Goal: Check status: Check status

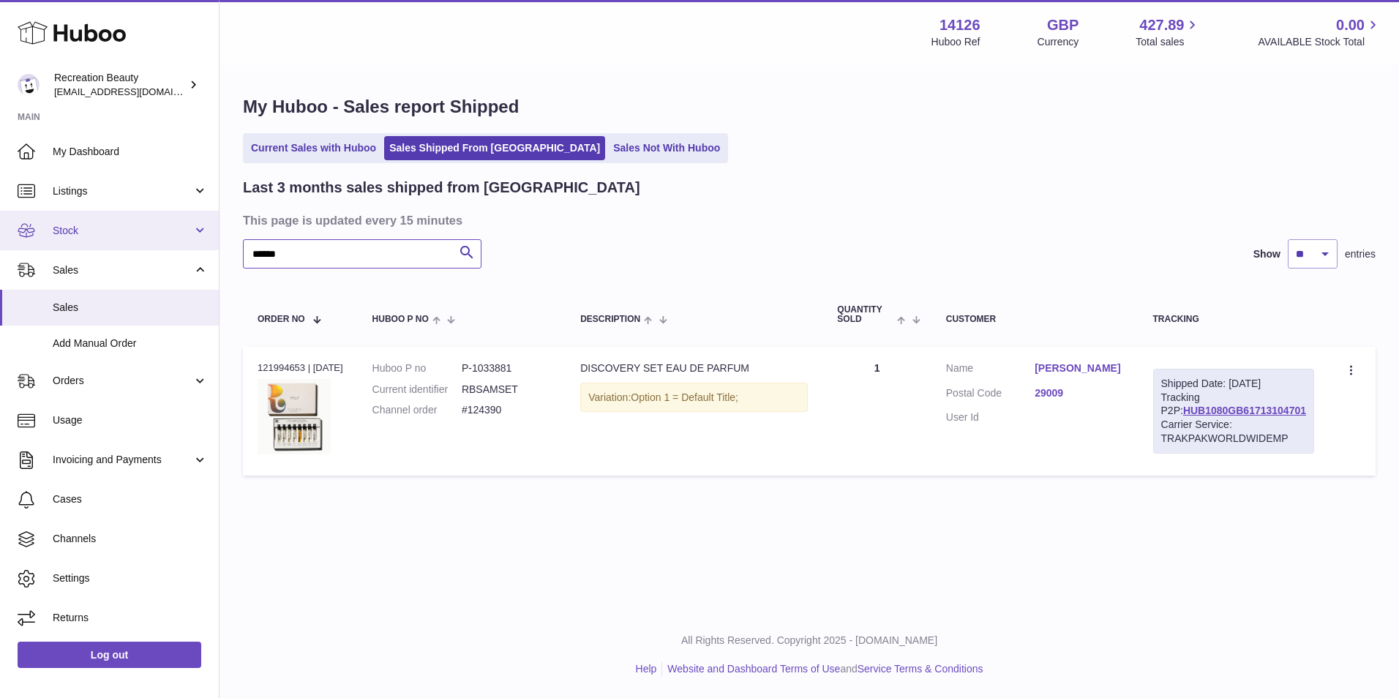
drag, startPoint x: 309, startPoint y: 264, endPoint x: 178, endPoint y: 240, distance: 133.2
click at [178, 240] on div "Huboo Recreation Beauty customercare@recreationbeauty.com Main My Dashboard Lis…" at bounding box center [699, 349] width 1399 height 698
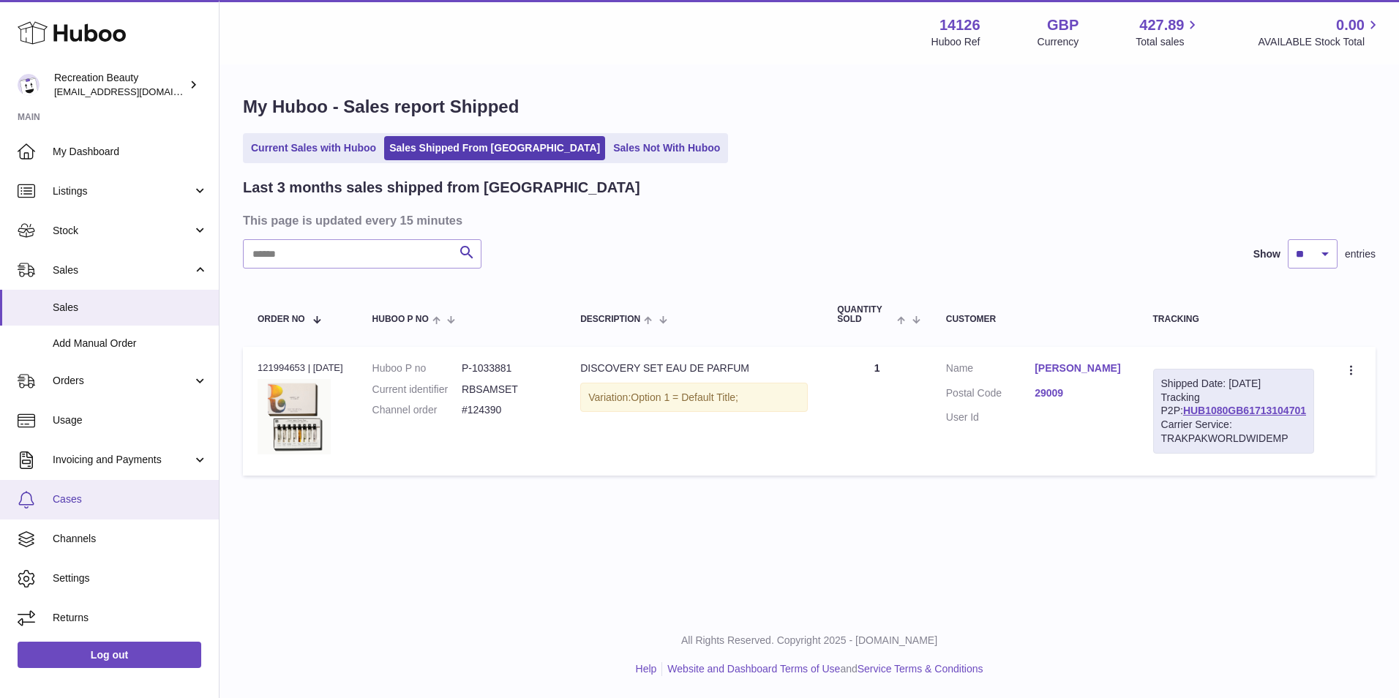
click at [115, 504] on span "Cases" at bounding box center [130, 500] width 155 height 14
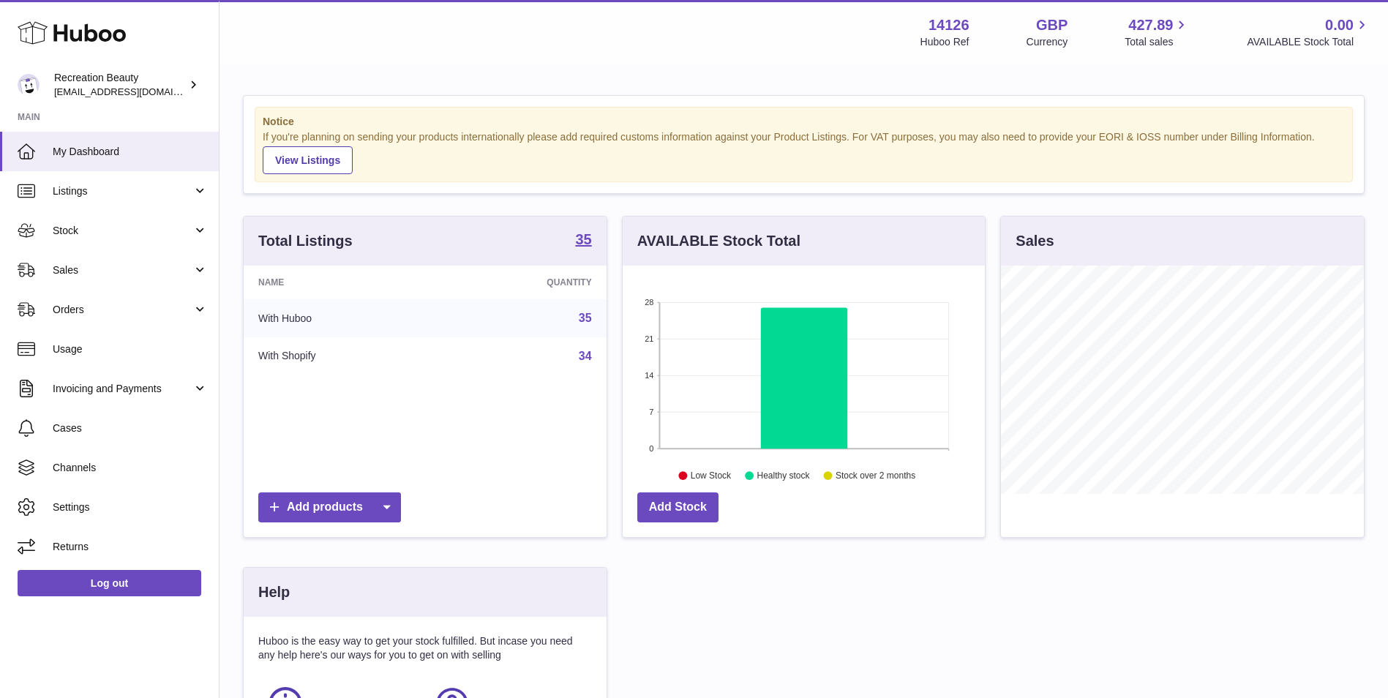
scroll to position [228, 362]
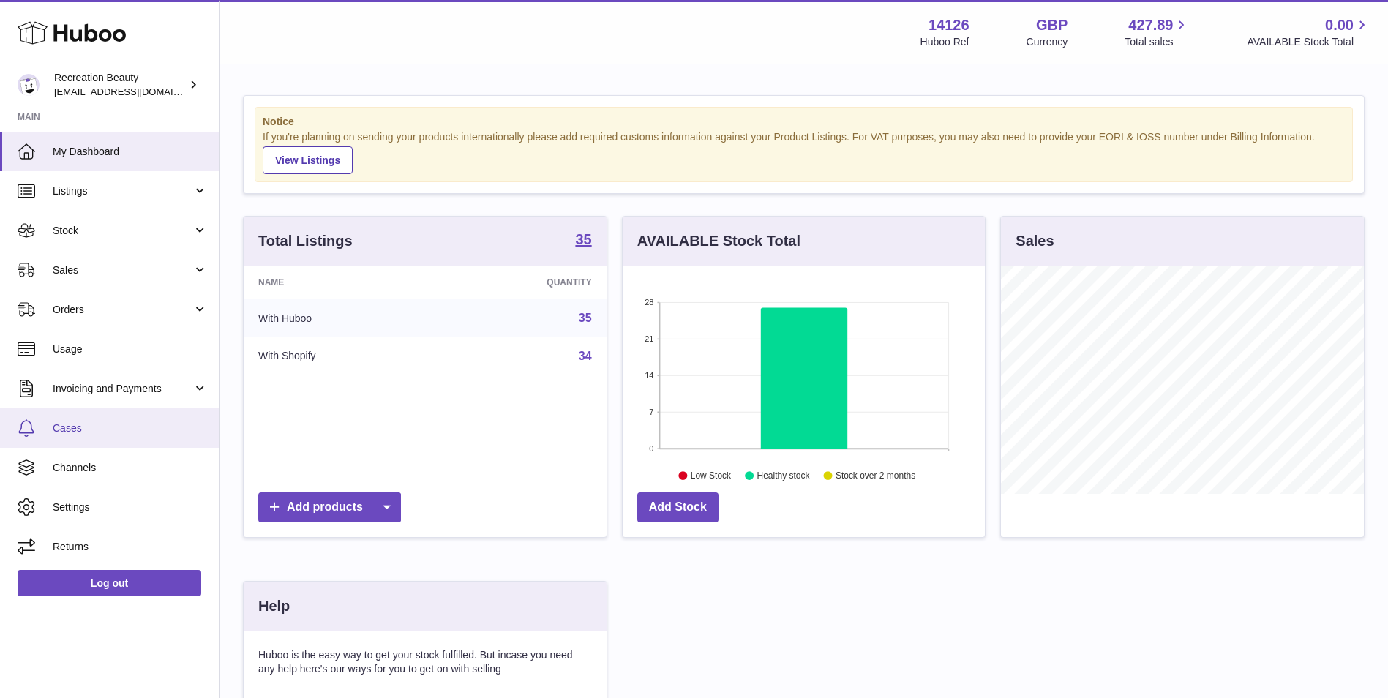
click at [86, 427] on span "Cases" at bounding box center [130, 429] width 155 height 14
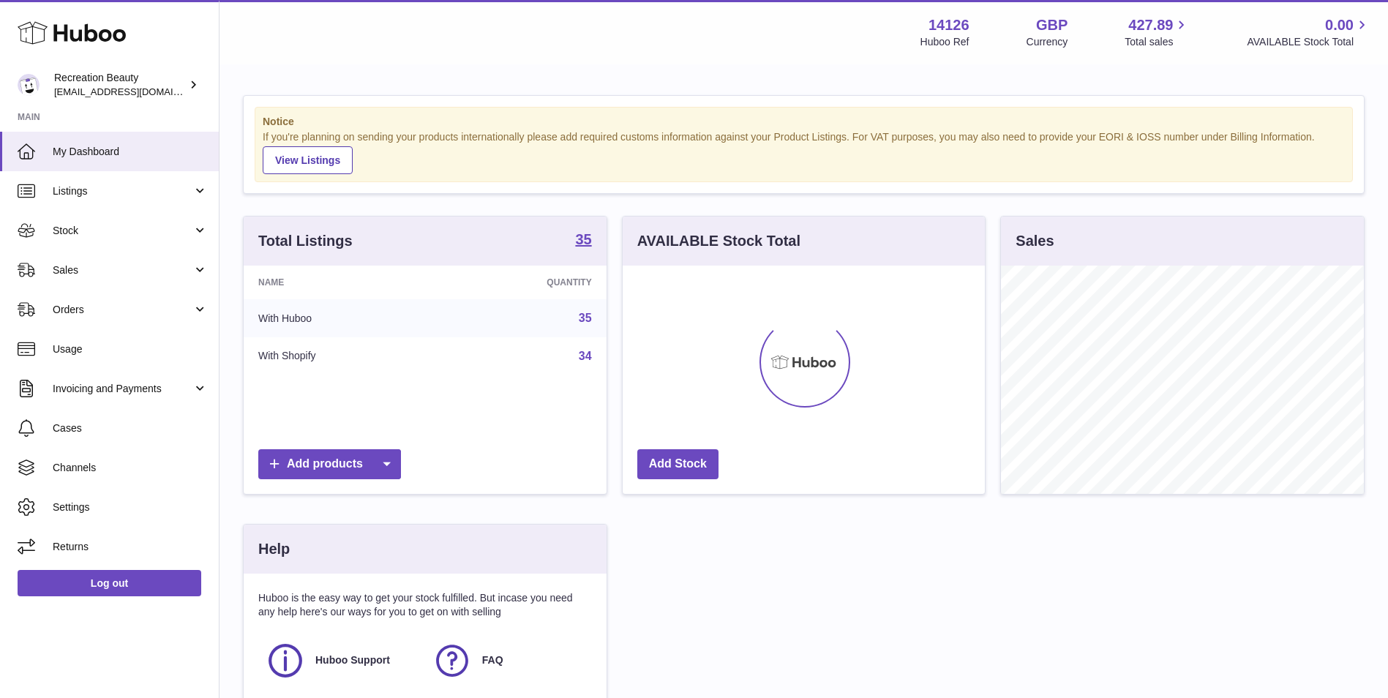
scroll to position [228, 362]
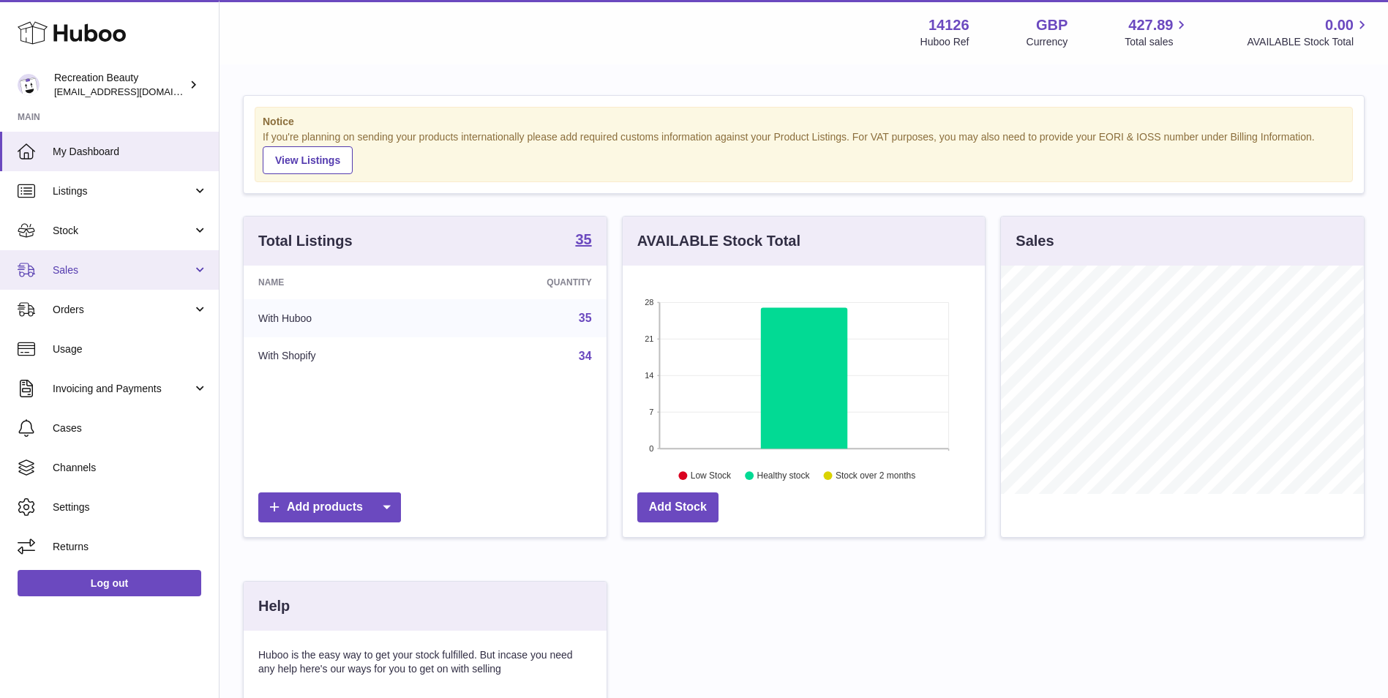
click at [102, 271] on span "Sales" at bounding box center [123, 270] width 140 height 14
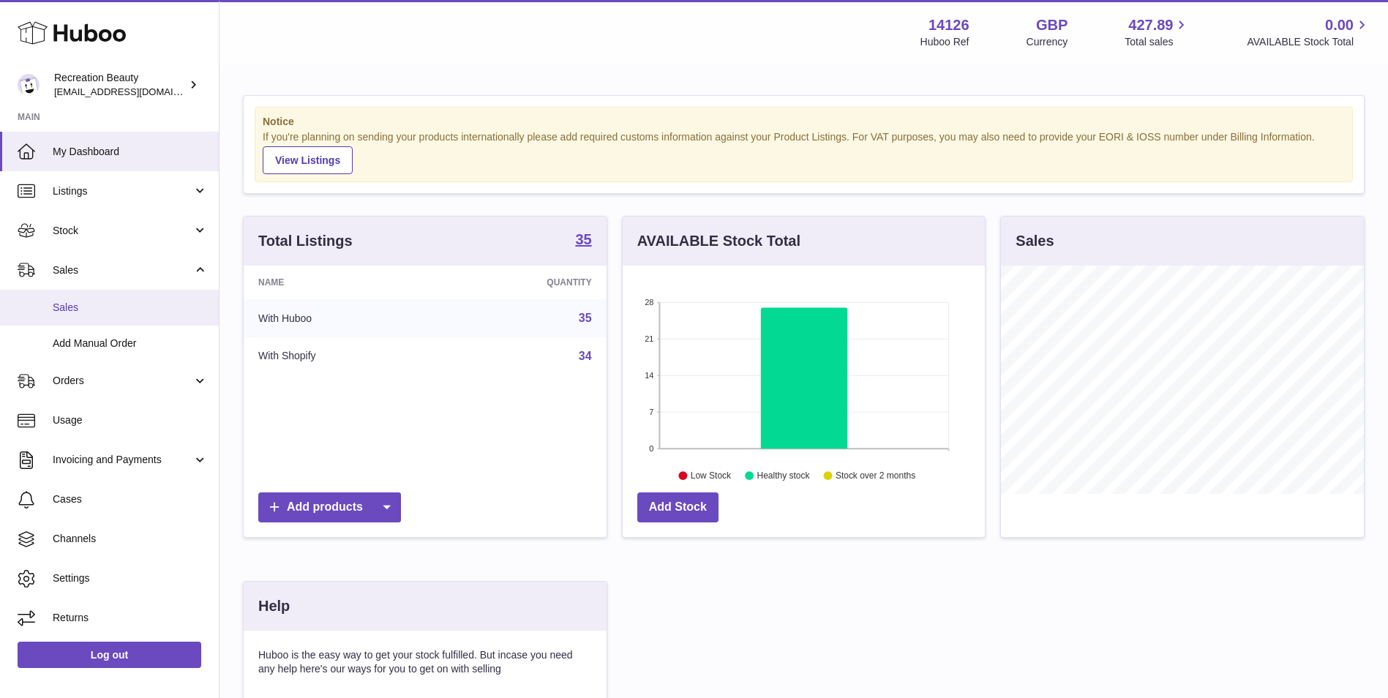
click at [104, 315] on link "Sales" at bounding box center [109, 308] width 219 height 36
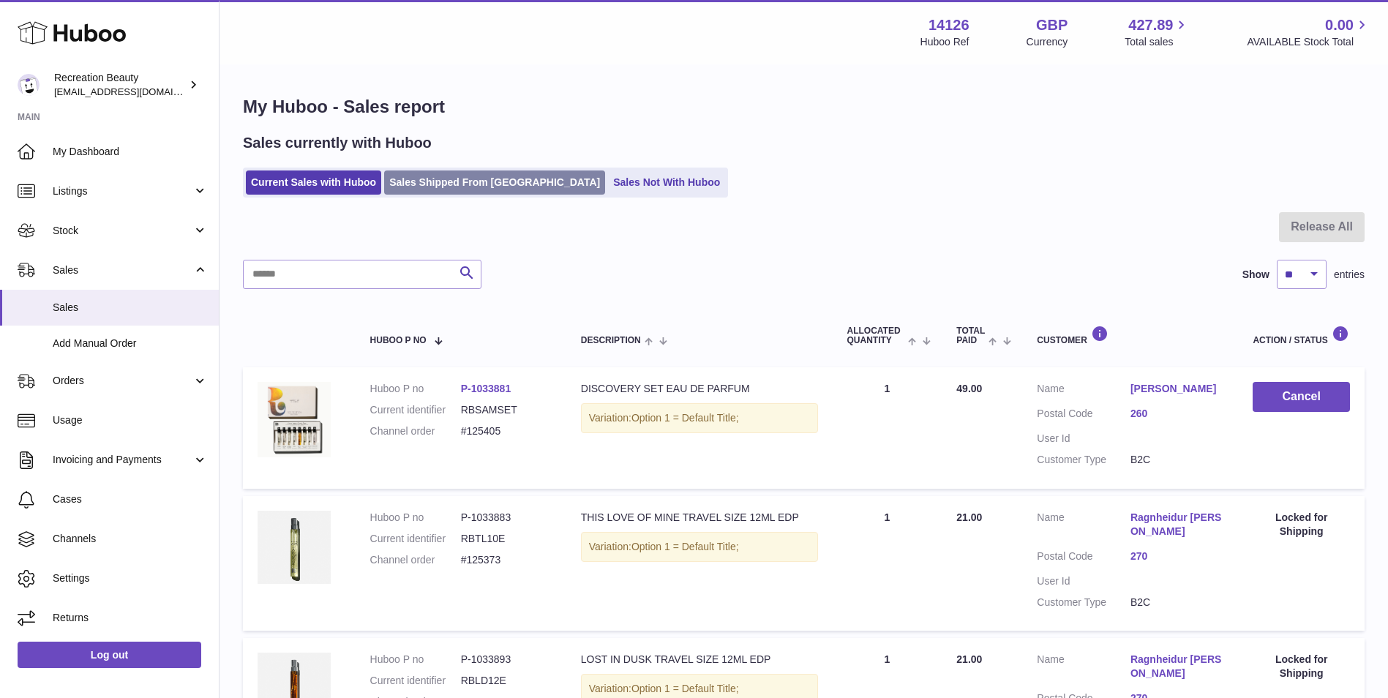
click at [459, 182] on link "Sales Shipped From Huboo" at bounding box center [494, 183] width 221 height 24
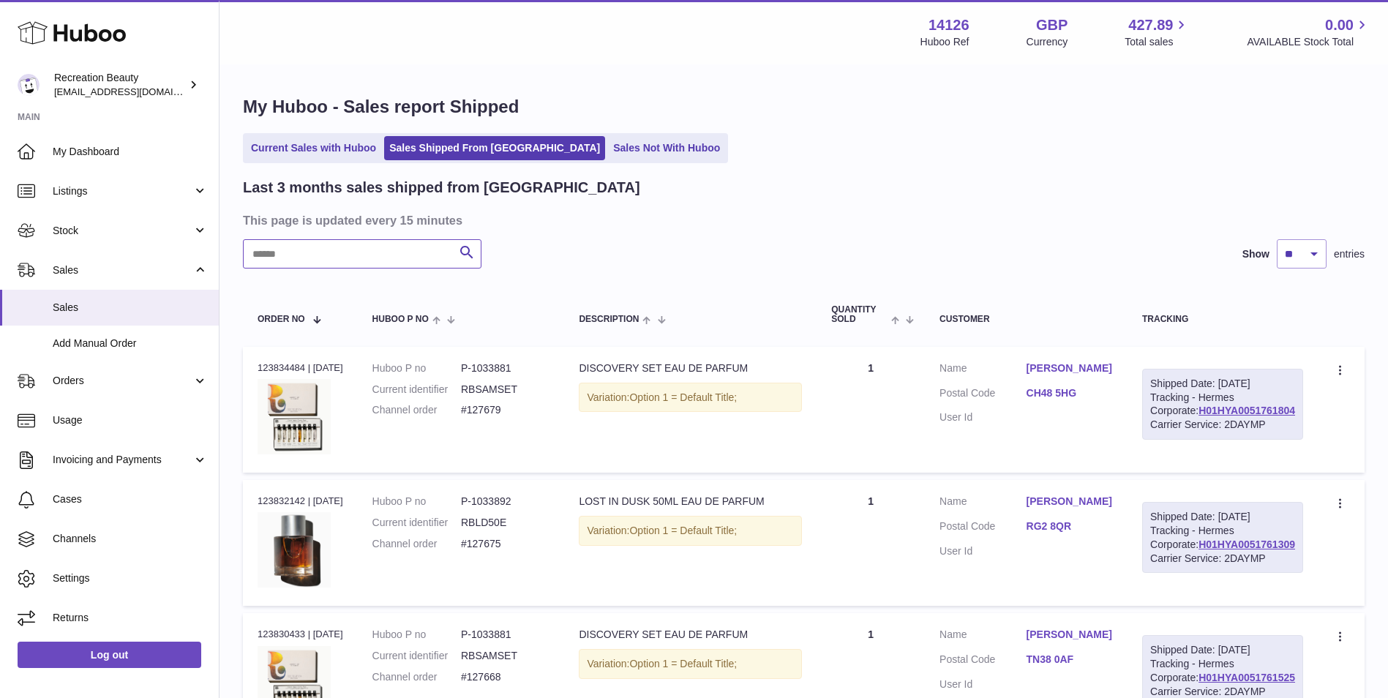
click at [306, 256] on input "text" at bounding box center [362, 253] width 239 height 29
type input "******"
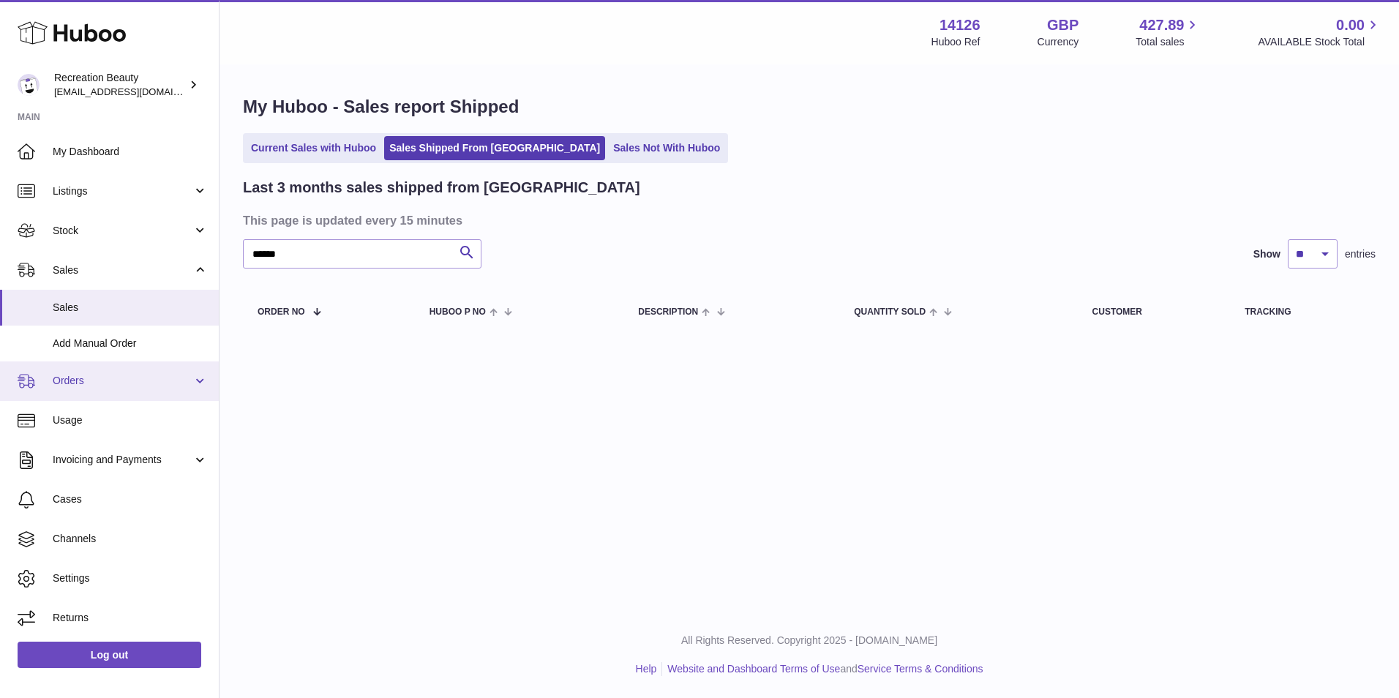
click at [136, 380] on span "Orders" at bounding box center [123, 381] width 140 height 14
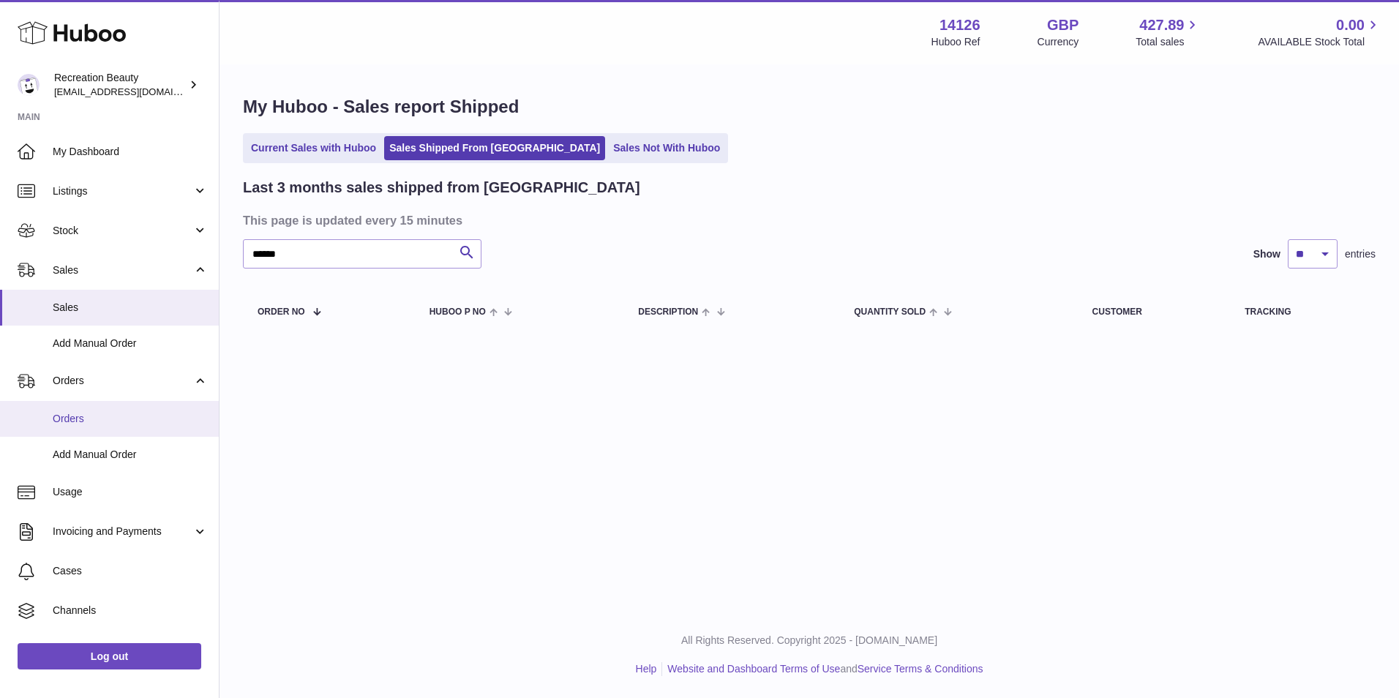
click at [95, 422] on span "Orders" at bounding box center [130, 419] width 155 height 14
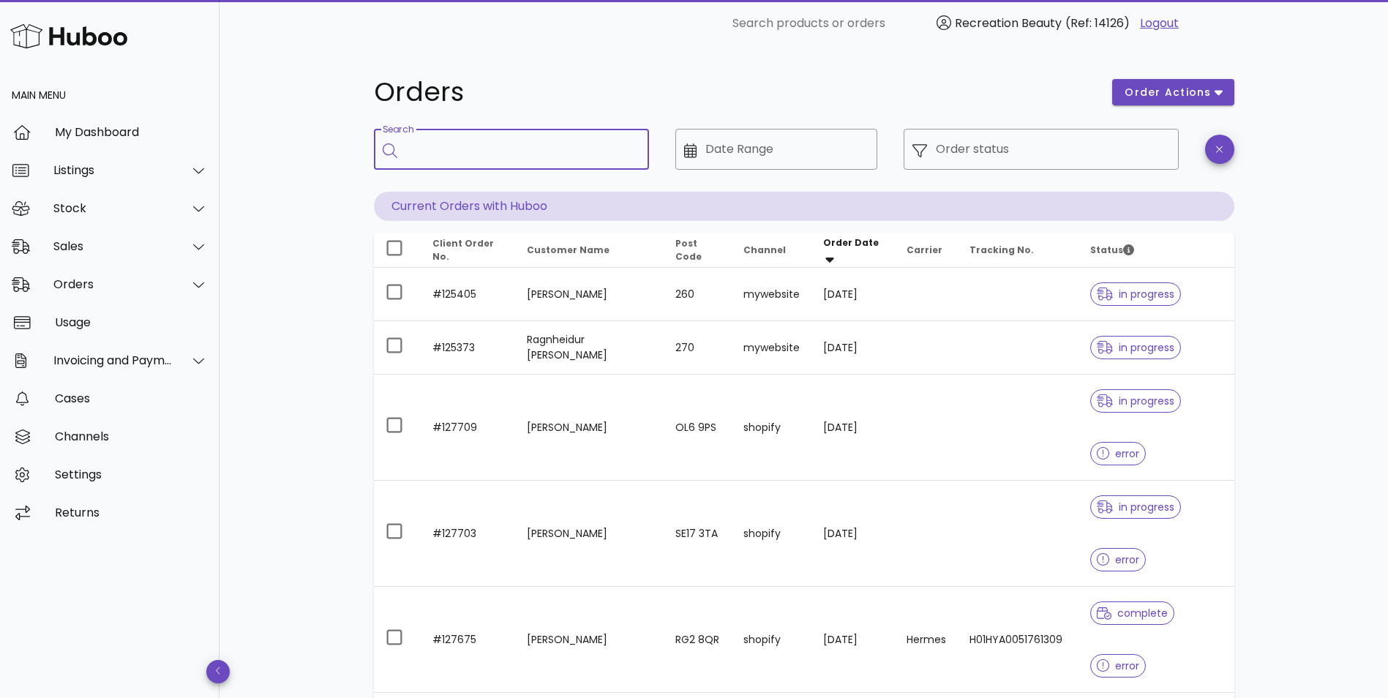
click at [606, 155] on input "Search" at bounding box center [521, 149] width 231 height 23
type input "******"
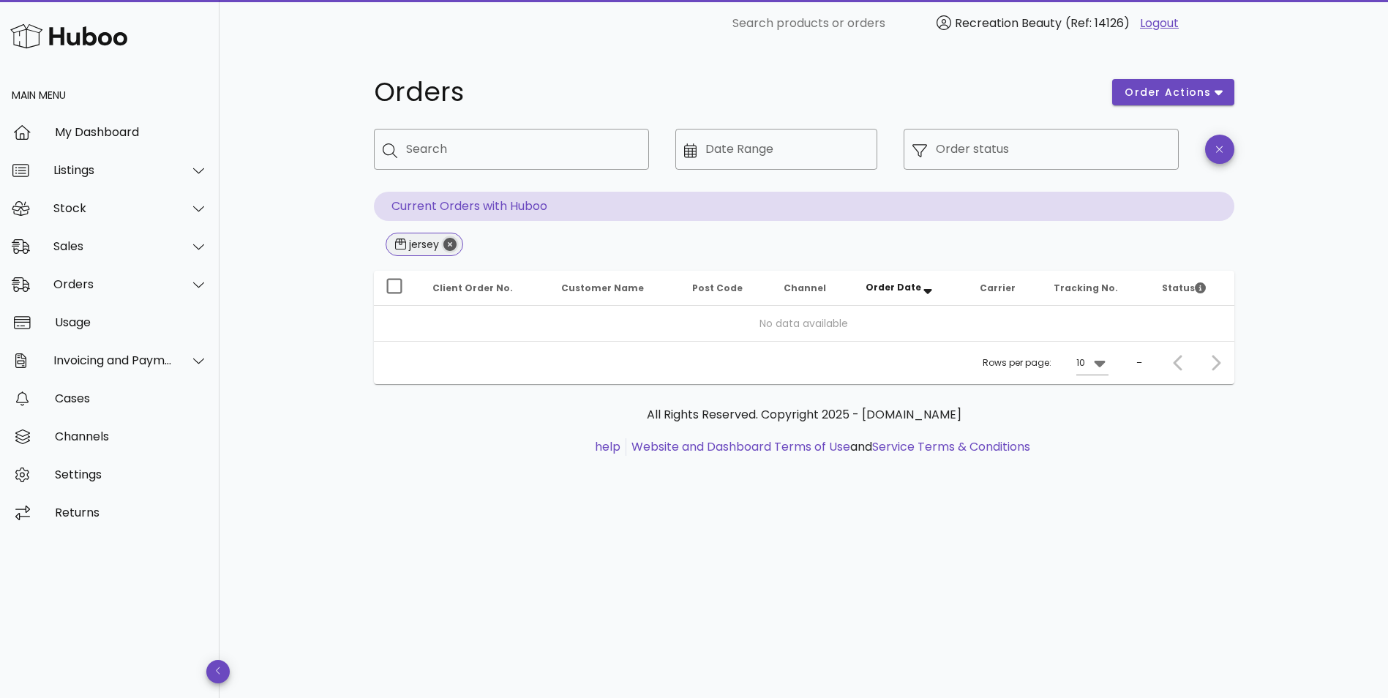
click at [450, 247] on icon "Close" at bounding box center [450, 244] width 13 height 13
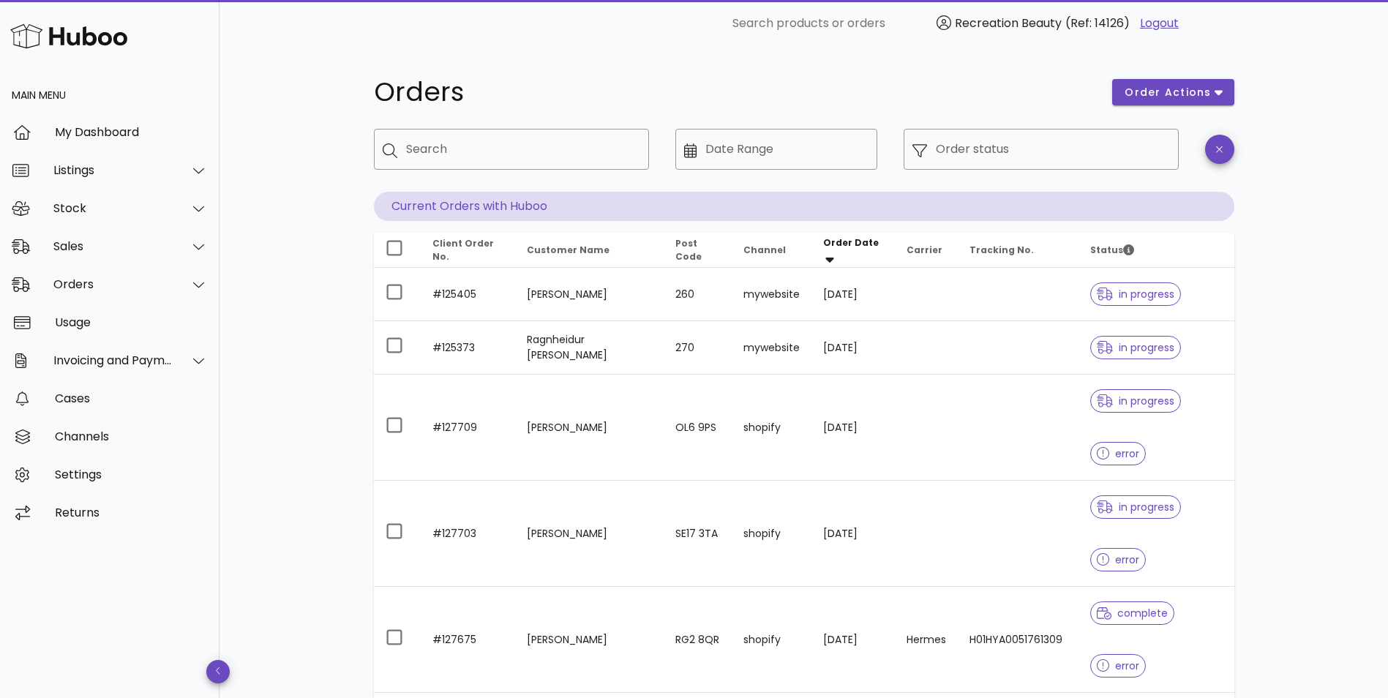
click at [199, 289] on icon at bounding box center [198, 284] width 11 height 13
click at [421, 157] on input "Search" at bounding box center [521, 149] width 231 height 23
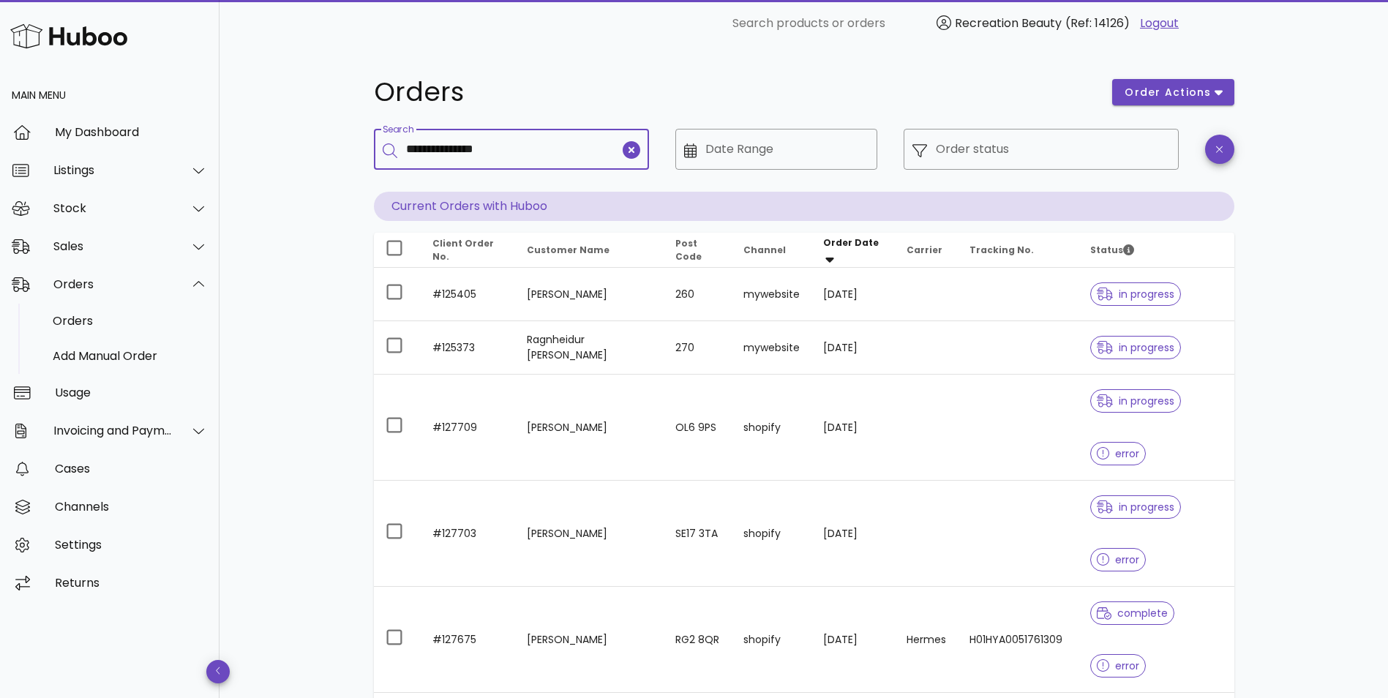
type input "**********"
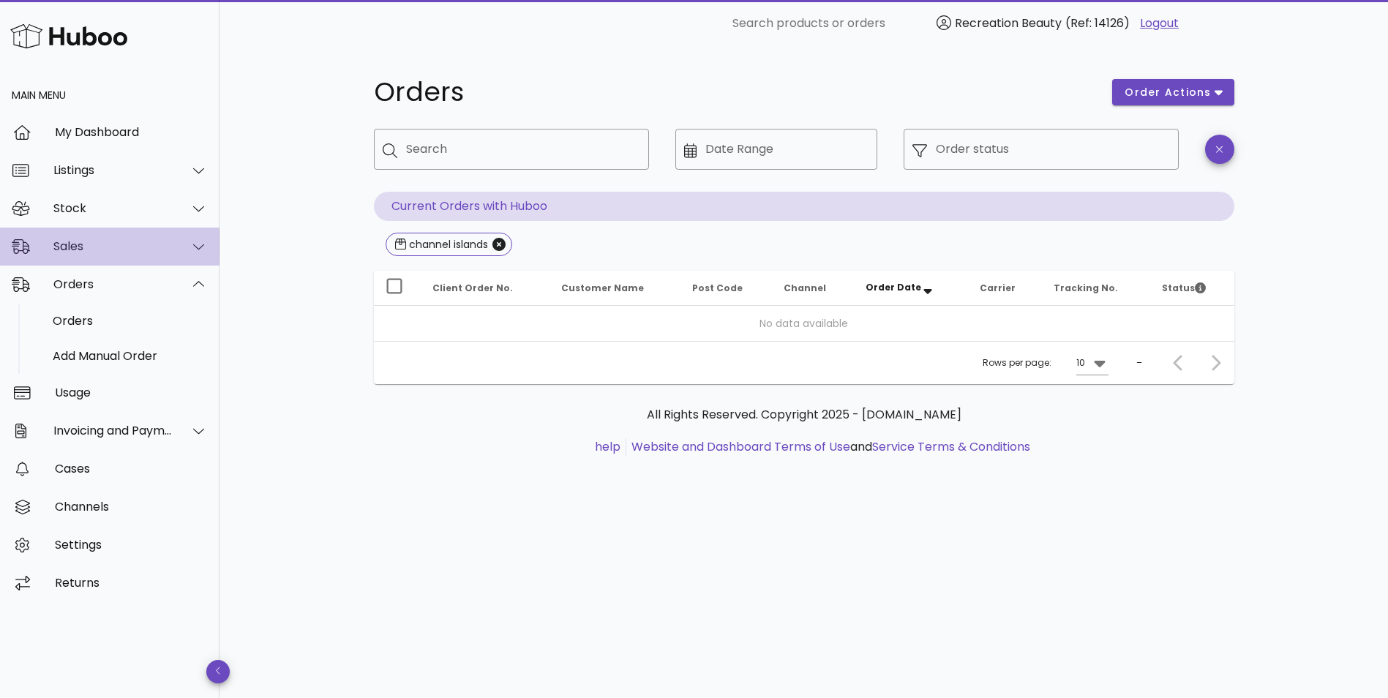
click at [182, 244] on div at bounding box center [190, 246] width 35 height 37
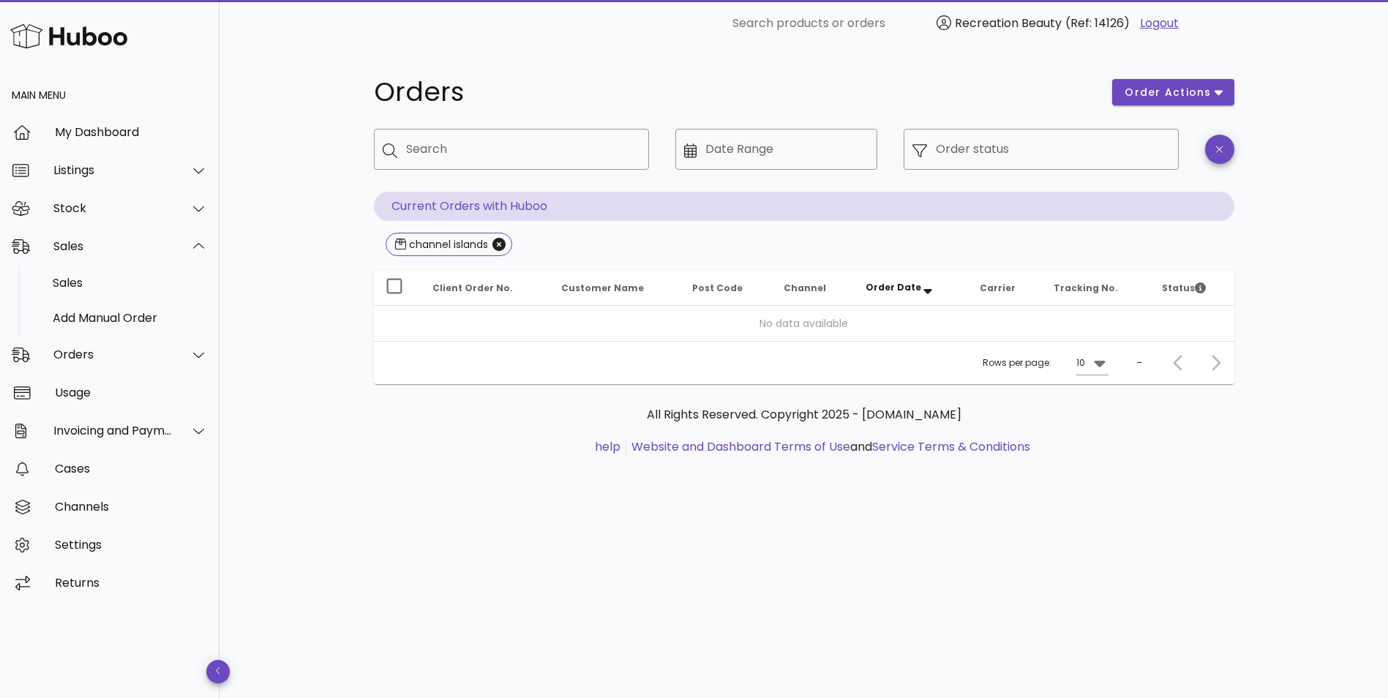
click at [345, 334] on div "Orders order actions ​ Search ​ Date Range ​ Order status Current Orders with H…" at bounding box center [804, 275] width 931 height 456
click at [514, 151] on input "Search" at bounding box center [521, 149] width 231 height 23
type input "******"
click at [498, 244] on icon "Close" at bounding box center [499, 244] width 13 height 13
click at [1223, 156] on button "button" at bounding box center [1219, 149] width 29 height 29
